Goal: Find specific page/section

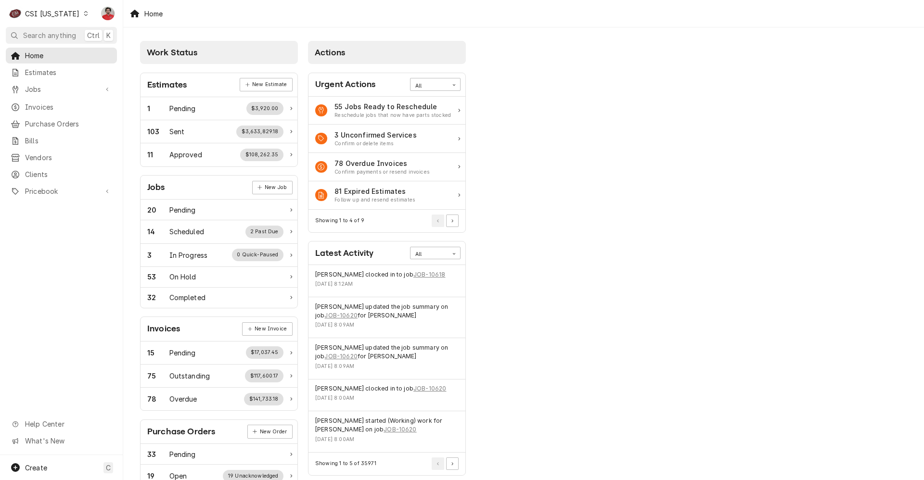
click at [74, 6] on div "C CSI Kentucky" at bounding box center [49, 13] width 86 height 19
click at [69, 22] on html "C CSI Kentucky NF Search anything Ctrl K Home Estimates Jobs Jobs Job Series In…" at bounding box center [462, 240] width 924 height 480
click at [66, 18] on div "C CSI Kentucky" at bounding box center [49, 13] width 86 height 19
click at [97, 48] on div "CSI St. [PERSON_NAME]" at bounding box center [150, 53] width 127 height 10
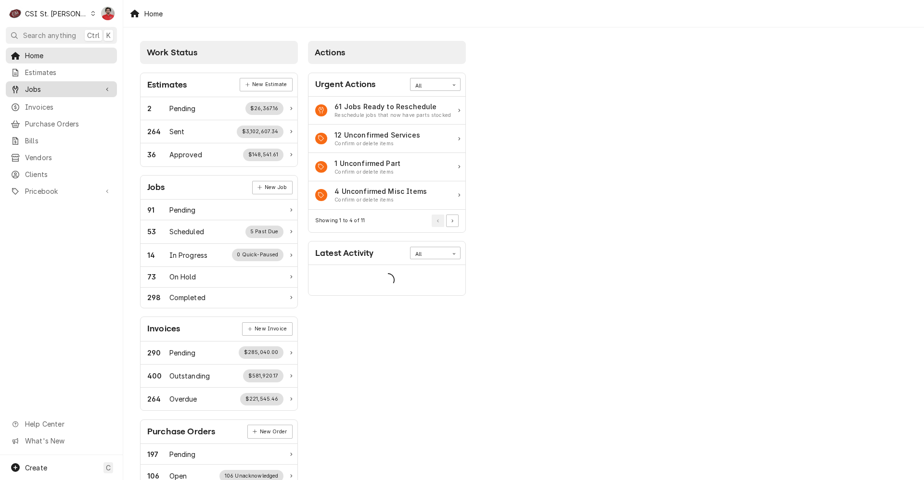
click at [60, 90] on span "Jobs" at bounding box center [61, 89] width 73 height 10
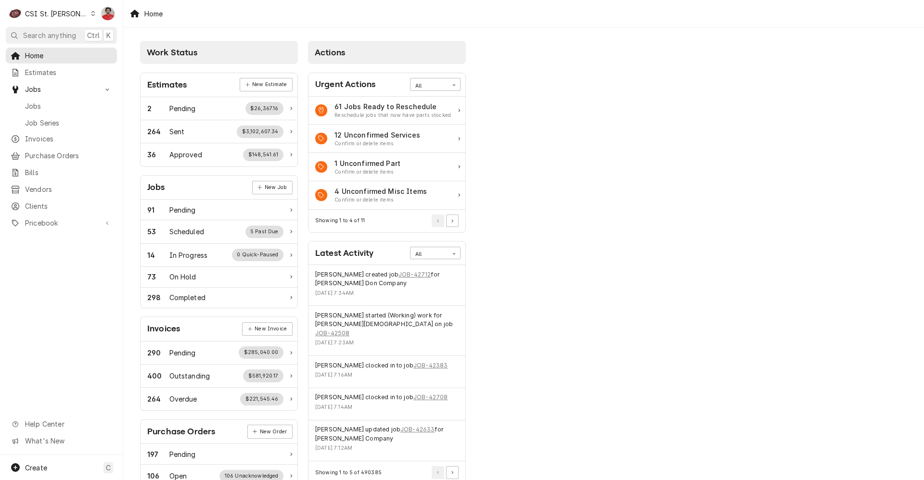
click at [60, 104] on span "Jobs" at bounding box center [68, 106] width 87 height 10
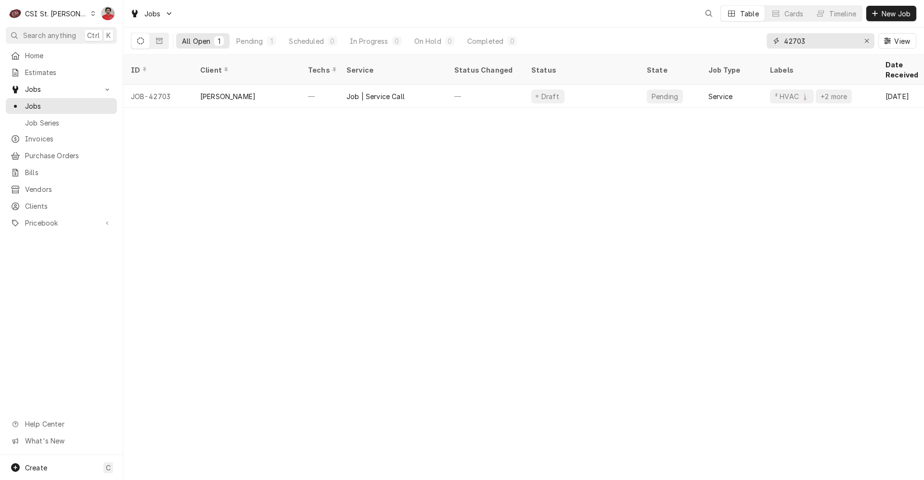
click at [820, 43] on input "42703" at bounding box center [820, 40] width 72 height 15
type input "42588"
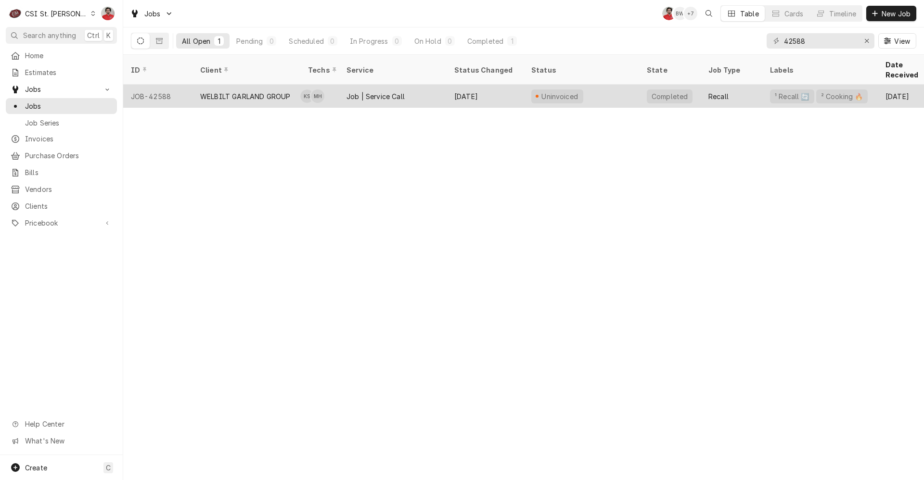
click at [263, 91] on div "WELBILT GARLAND GROUP" at bounding box center [245, 96] width 90 height 10
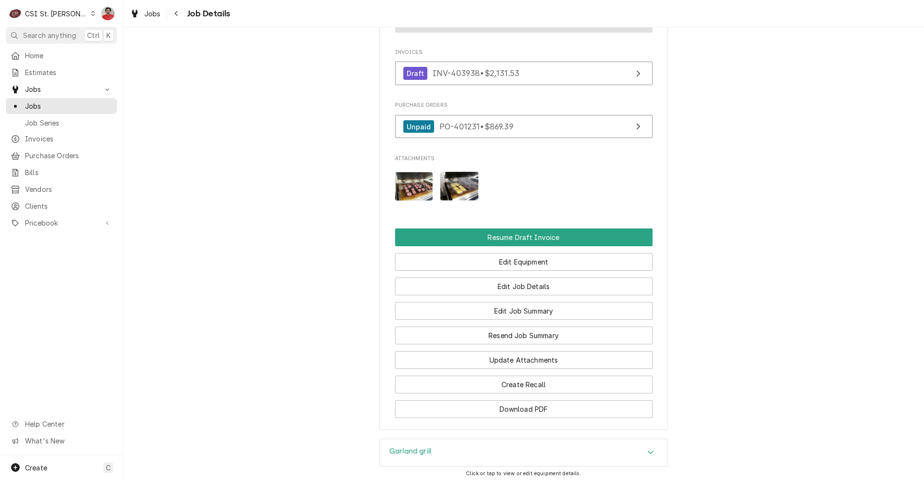
scroll to position [1296, 0]
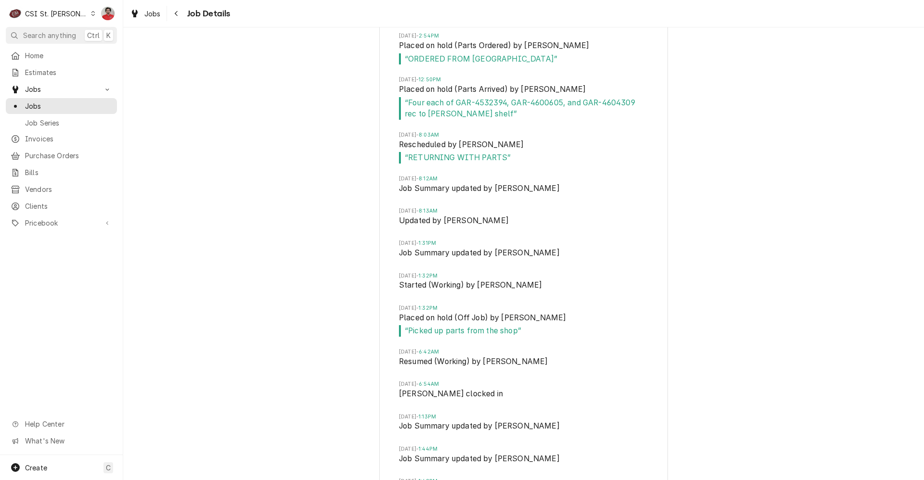
scroll to position [2328, 0]
